Goal: Transaction & Acquisition: Purchase product/service

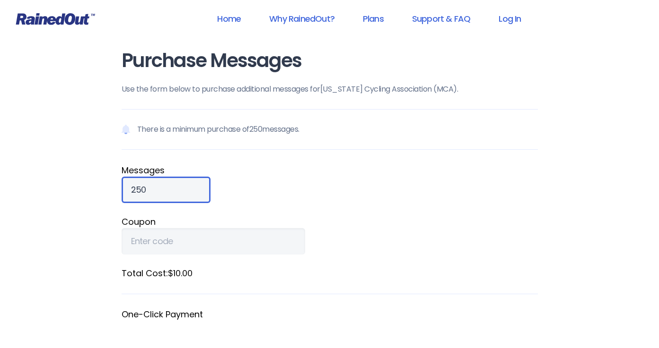
drag, startPoint x: 147, startPoint y: 188, endPoint x: 111, endPoint y: 185, distance: 36.0
click at [112, 185] on div "Purchase Messages Use the form below to purchase additional messages for [US_ST…" at bounding box center [330, 261] width 454 height 522
type input "2000"
click at [150, 284] on fieldset "Total Cost: $80.00" at bounding box center [329, 280] width 416 height 27
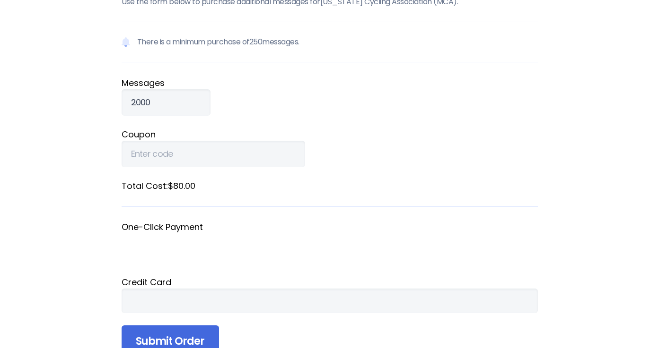
scroll to position [112, 0]
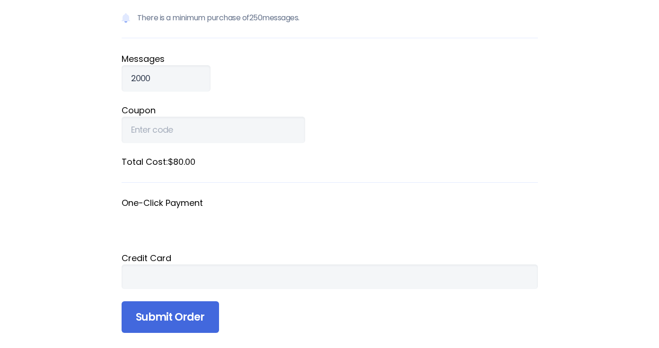
click at [149, 259] on div "Credit Card" at bounding box center [329, 258] width 416 height 13
click at [127, 278] on div at bounding box center [329, 277] width 416 height 25
click at [142, 270] on div at bounding box center [329, 277] width 416 height 25
click at [126, 281] on div at bounding box center [329, 277] width 416 height 25
click at [201, 257] on div "Credit Card" at bounding box center [329, 258] width 416 height 13
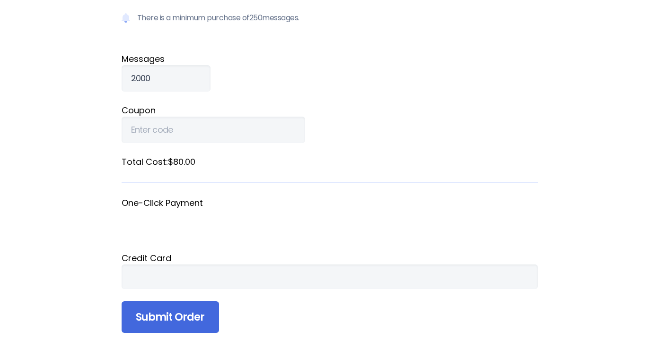
click at [151, 258] on div "Credit Card" at bounding box center [329, 258] width 416 height 13
click at [174, 254] on div "Credit Card" at bounding box center [329, 258] width 416 height 13
click at [354, 270] on div at bounding box center [329, 277] width 416 height 25
click at [167, 313] on input "Submit Order" at bounding box center [169, 318] width 97 height 32
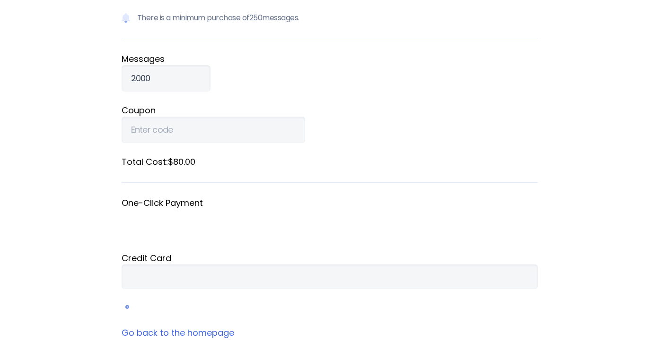
scroll to position [110, 0]
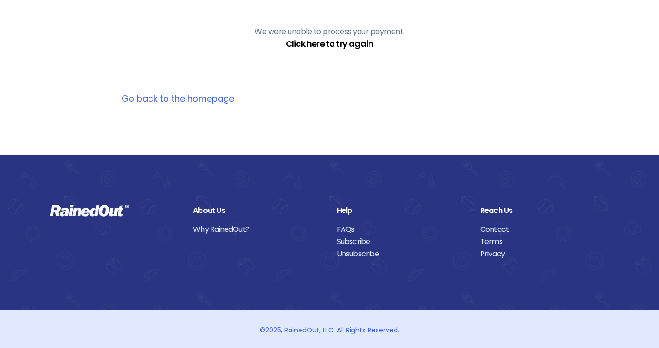
click at [309, 42] on link "Click here to try again" at bounding box center [329, 44] width 87 height 12
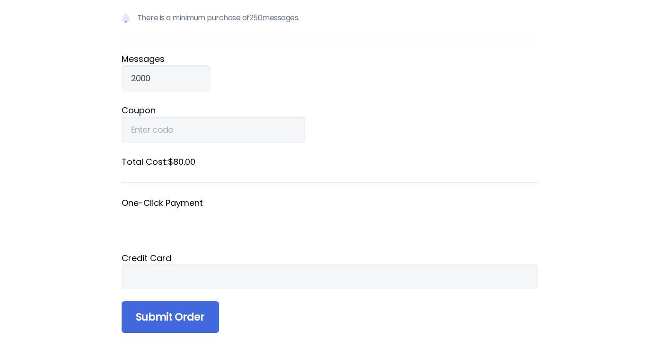
click at [127, 277] on div at bounding box center [329, 277] width 416 height 25
click at [170, 316] on input "Submit Order" at bounding box center [169, 318] width 97 height 32
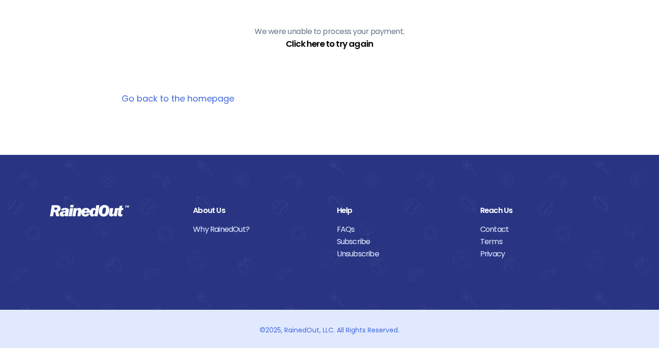
click at [330, 43] on link "Click here to try again" at bounding box center [329, 44] width 87 height 12
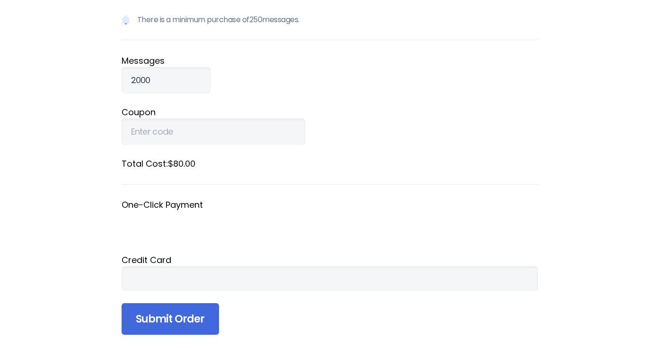
scroll to position [112, 0]
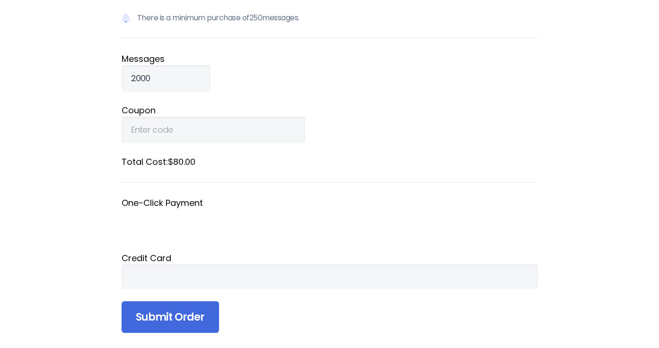
click at [142, 269] on div at bounding box center [329, 277] width 416 height 25
click at [457, 283] on div at bounding box center [329, 277] width 416 height 25
click at [456, 286] on div at bounding box center [329, 277] width 416 height 25
click at [465, 272] on iframe at bounding box center [329, 277] width 397 height 10
click at [451, 268] on div at bounding box center [329, 277] width 416 height 25
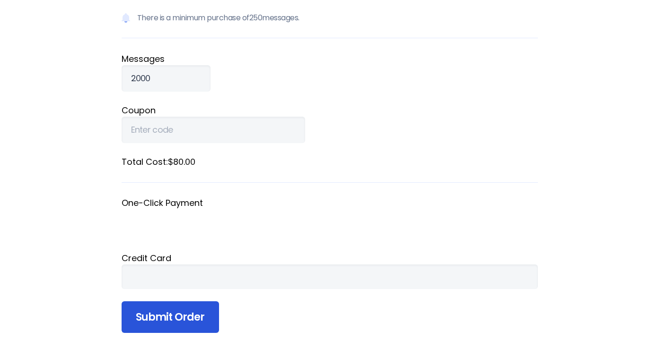
click at [168, 319] on input "Submit Order" at bounding box center [169, 318] width 97 height 32
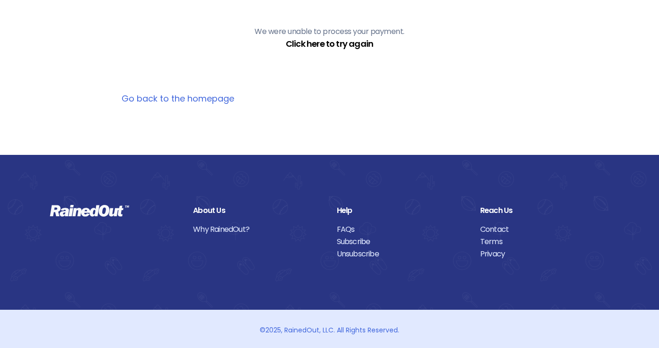
click at [310, 46] on link "Click here to try again" at bounding box center [329, 44] width 87 height 12
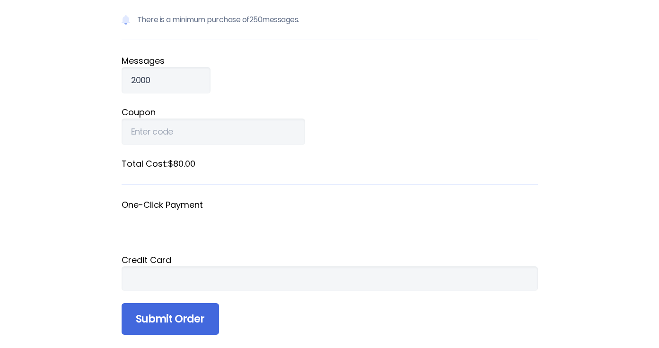
scroll to position [112, 0]
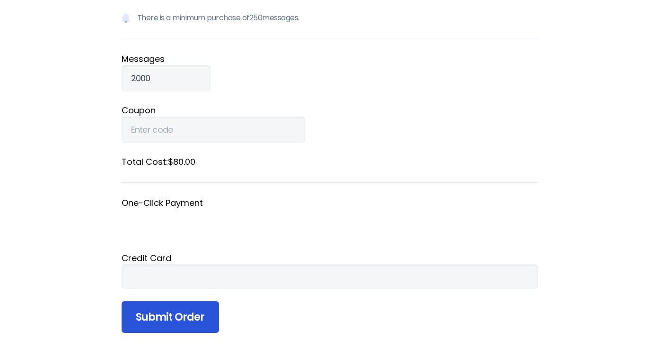
click at [147, 318] on input "Submit Order" at bounding box center [169, 318] width 97 height 32
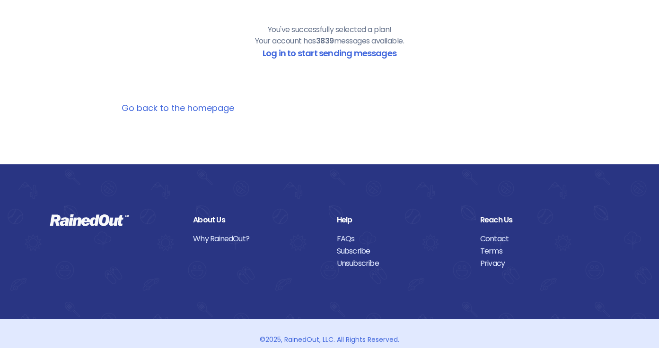
scroll to position [110, 0]
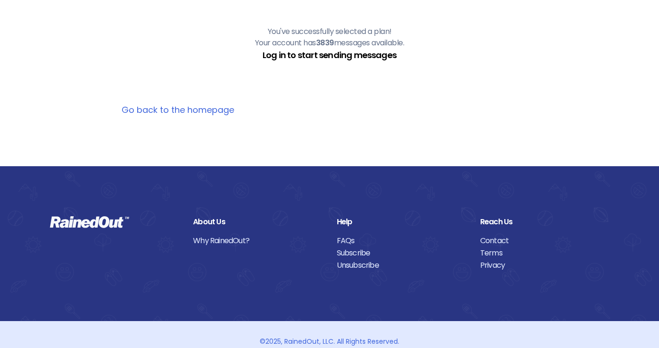
click at [333, 55] on link "Log in to start sending messages" at bounding box center [329, 55] width 134 height 12
